Goal: Task Accomplishment & Management: Use online tool/utility

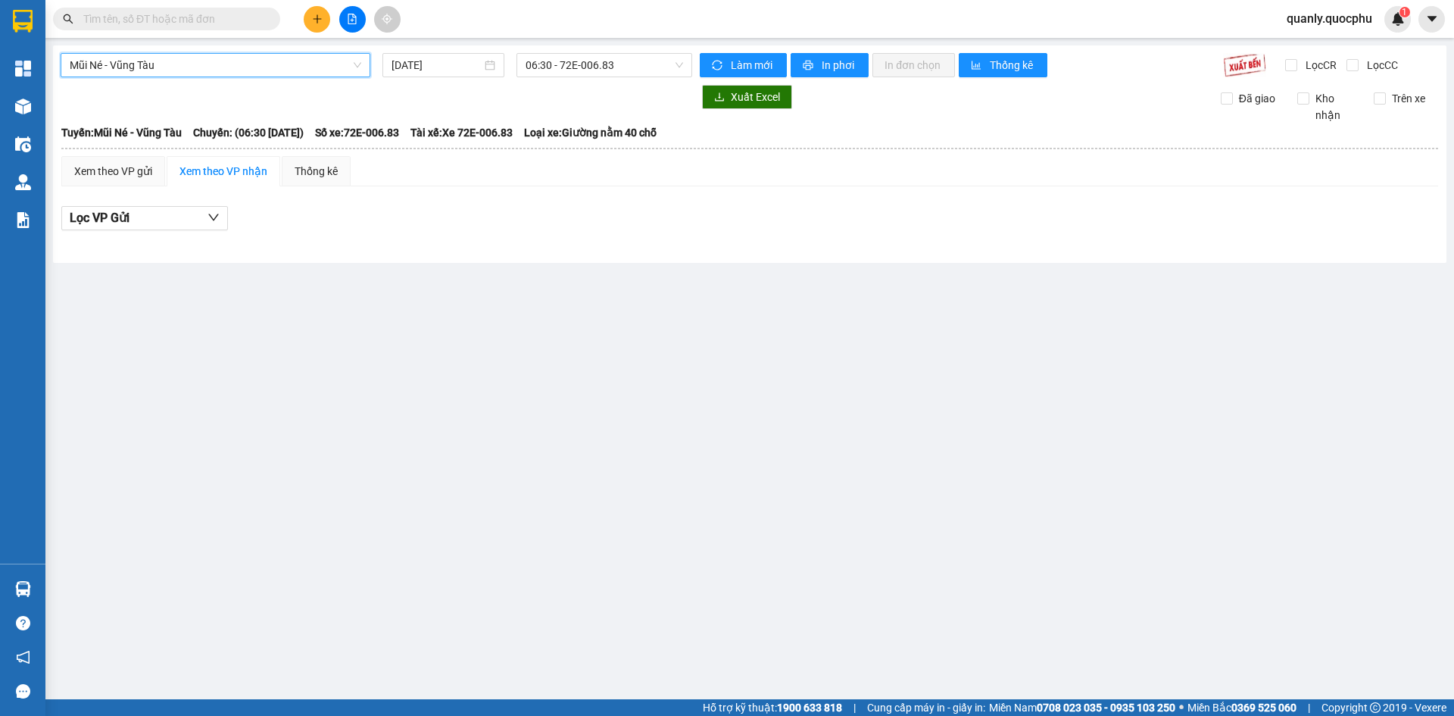
click at [350, 6] on button at bounding box center [352, 19] width 27 height 27
click at [297, 76] on span "Mũi Né - Vũng Tàu" at bounding box center [216, 65] width 292 height 23
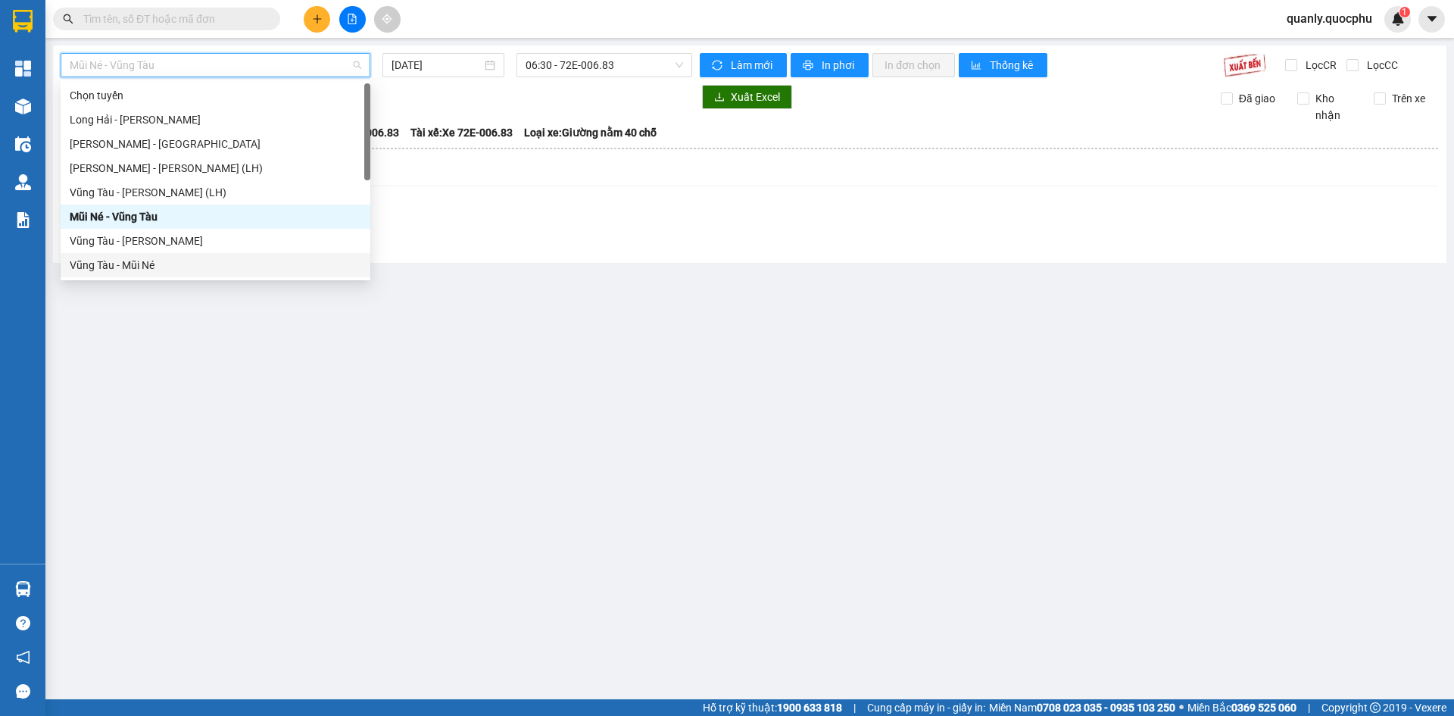
click at [176, 265] on div "Vũng Tàu - Mũi Né" at bounding box center [216, 265] width 292 height 17
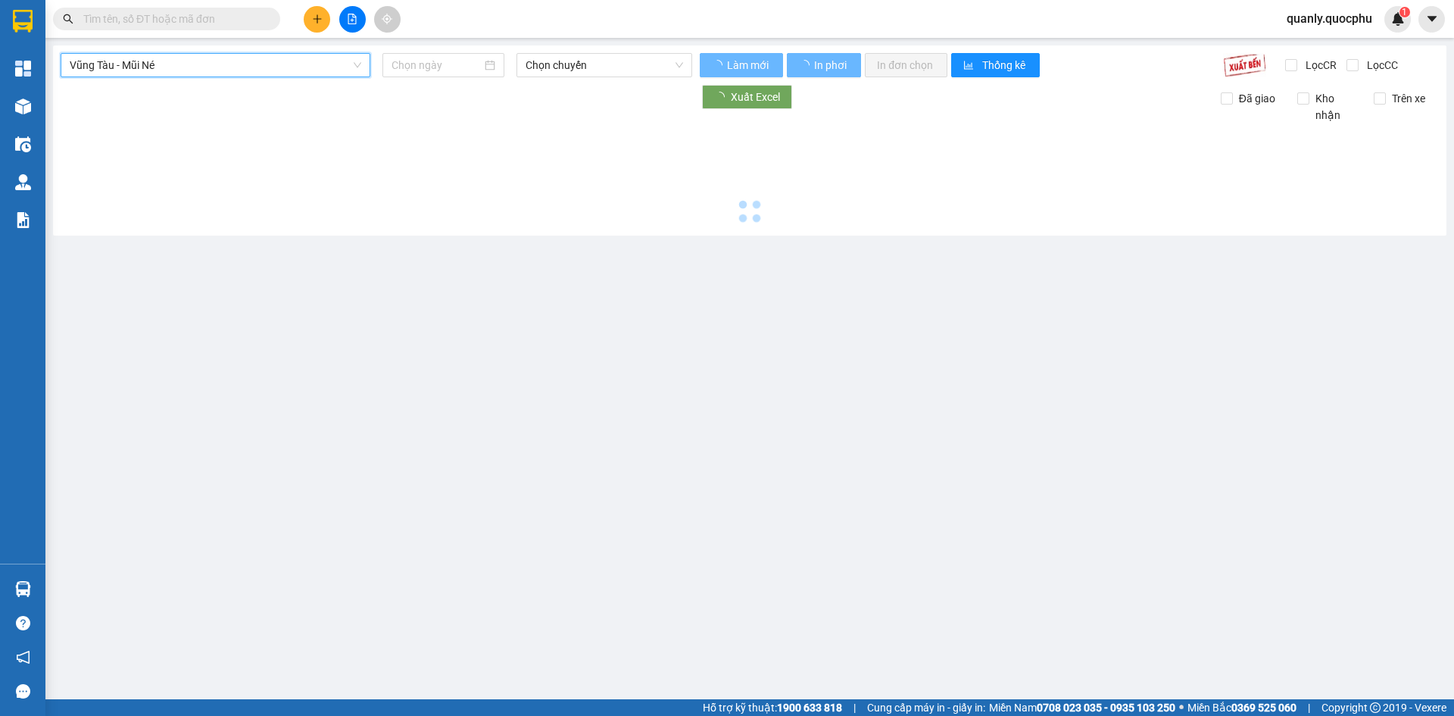
type input "[DATE]"
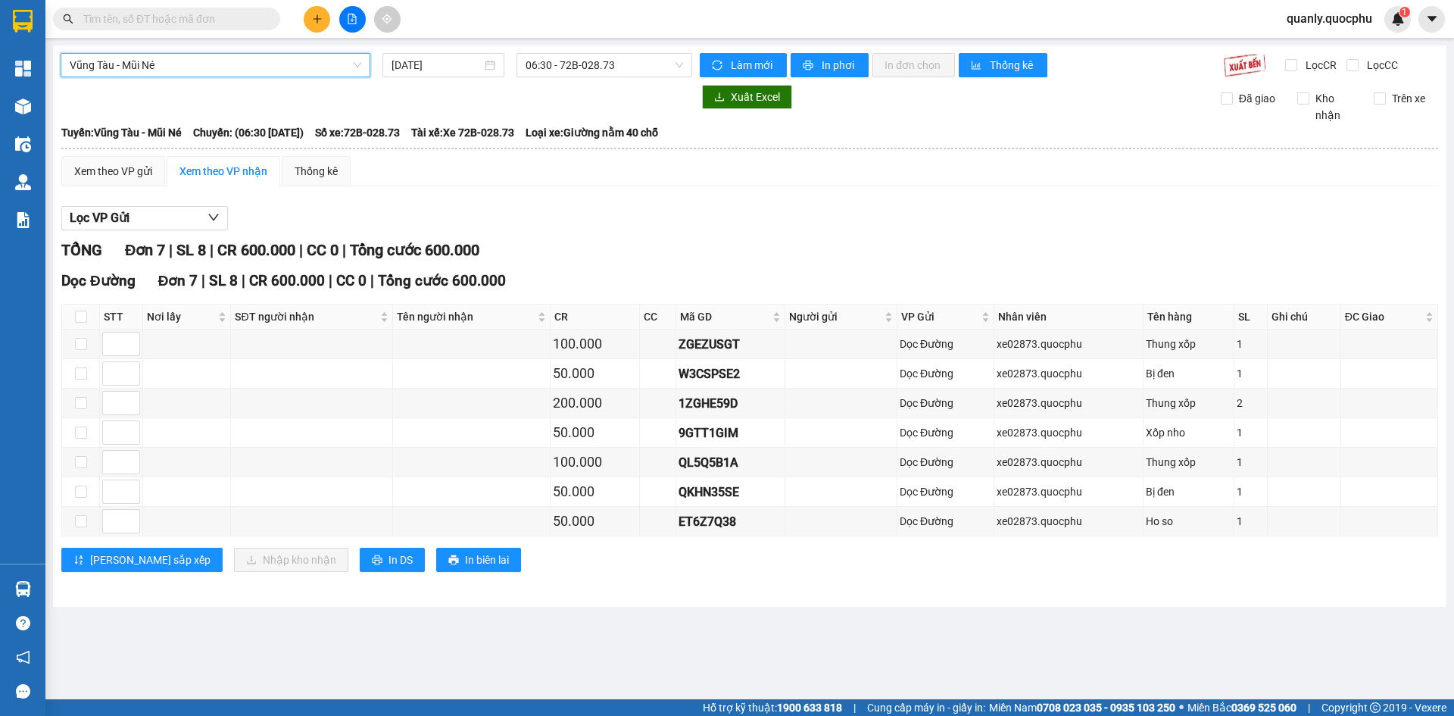
click at [195, 48] on div "Vũng Tàu - Mũi Né Vũng Tàu - Mũi Né [DATE] 06:30 - 72B-028.73 Làm mới In phơi I…" at bounding box center [749, 325] width 1393 height 561
click at [196, 56] on span "Vũng Tàu - Mũi Né" at bounding box center [216, 65] width 292 height 23
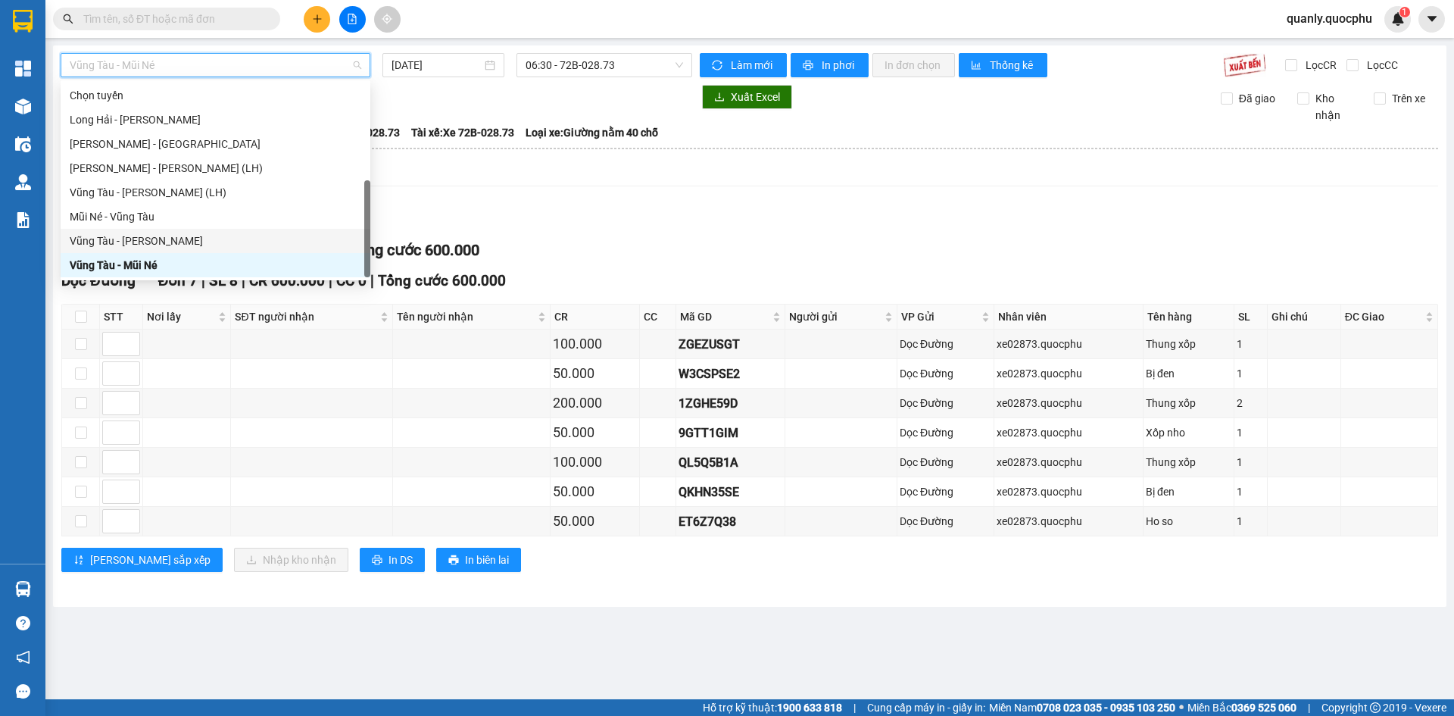
scroll to position [24, 0]
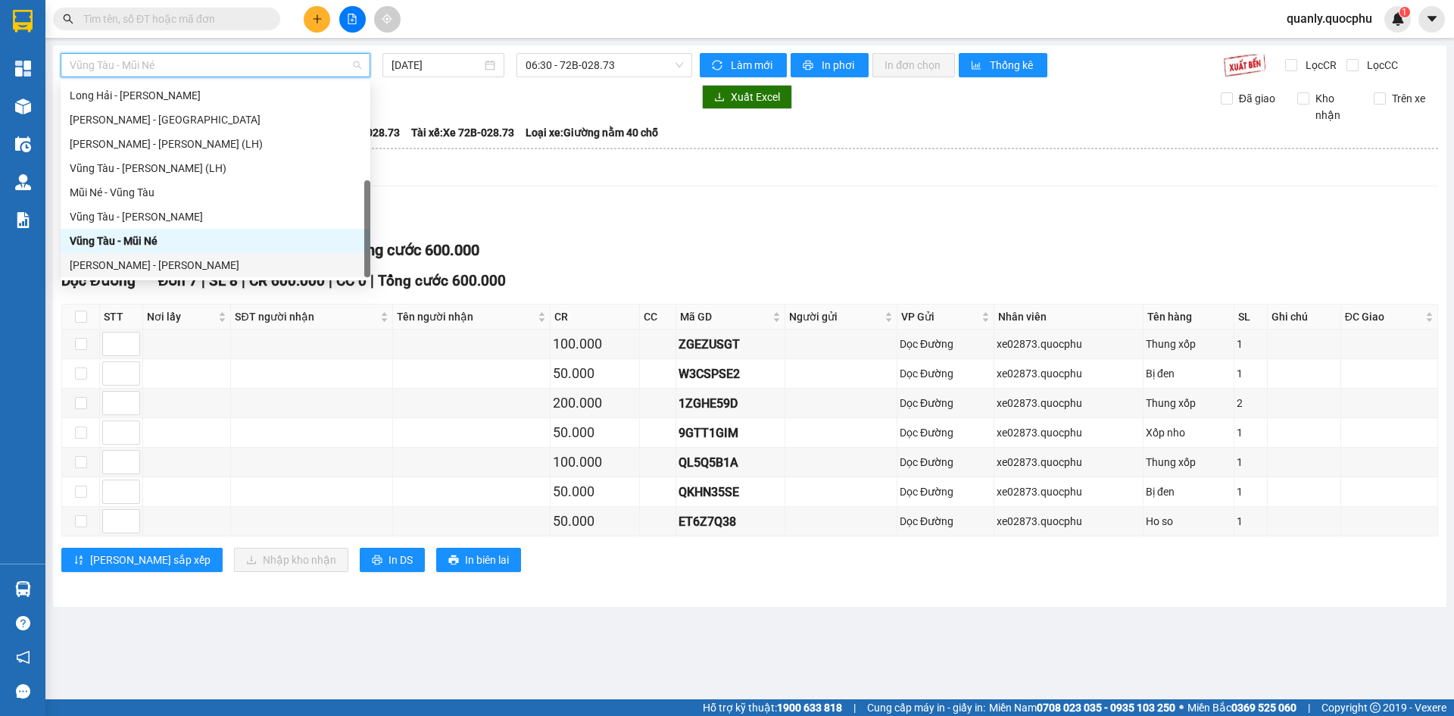
click at [137, 262] on div "[PERSON_NAME] - [PERSON_NAME]" at bounding box center [216, 265] width 292 height 17
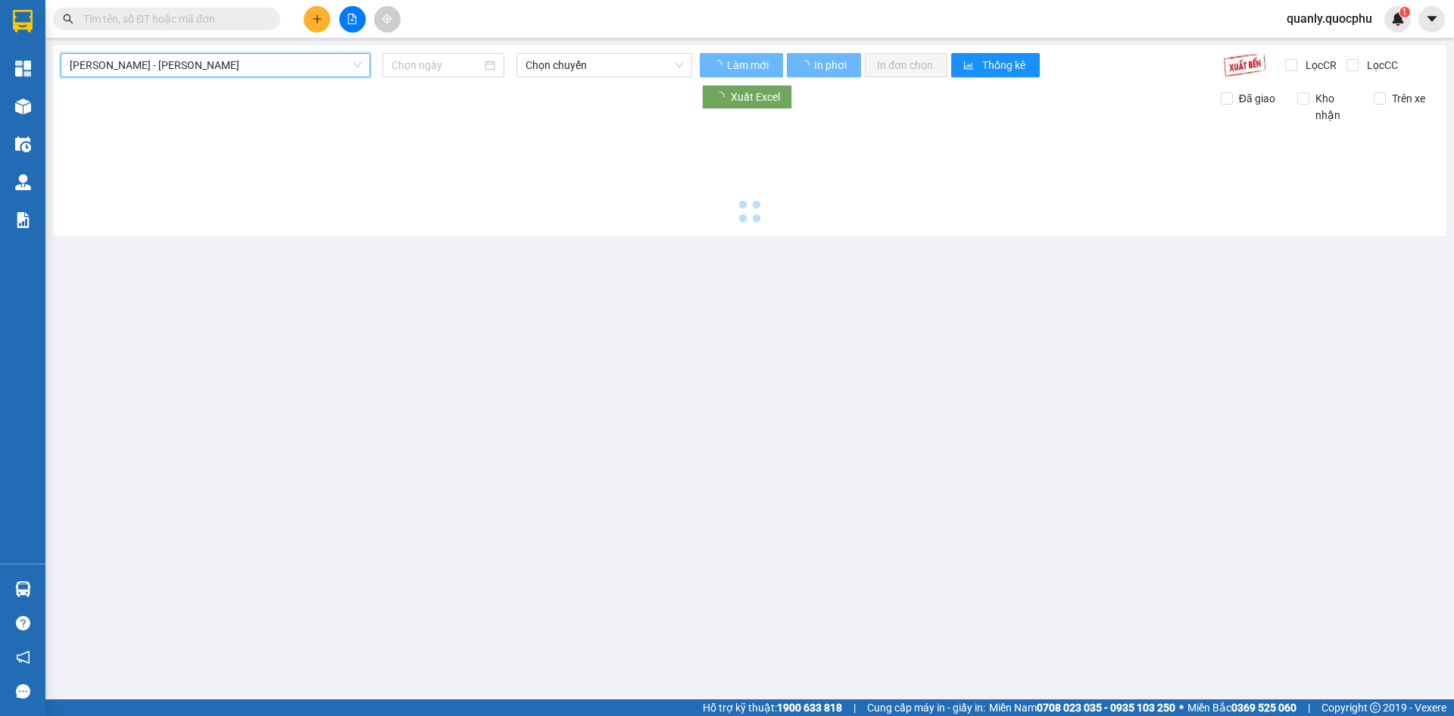
type input "[DATE]"
